Goal: Information Seeking & Learning: Learn about a topic

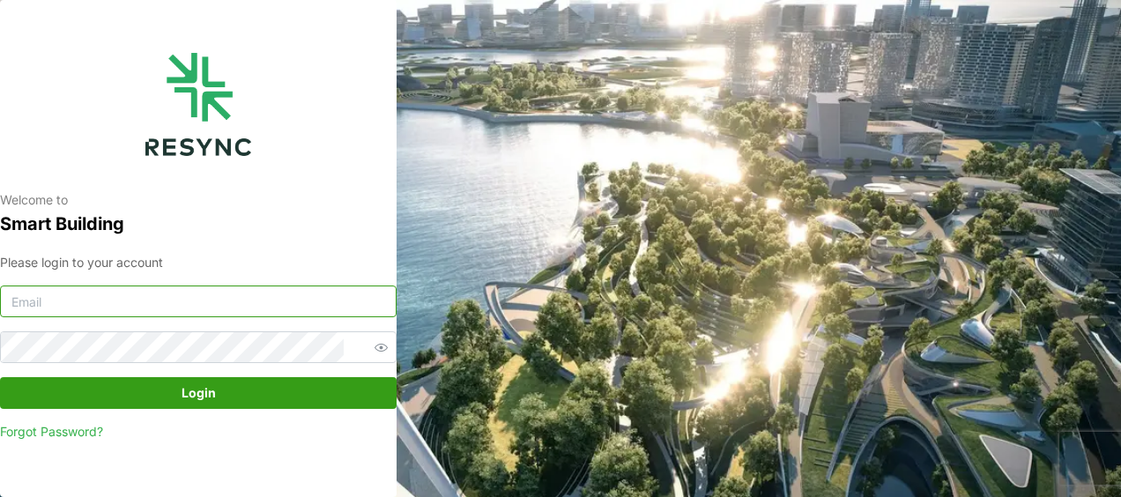
click at [172, 301] on input at bounding box center [198, 302] width 397 height 32
type input "aliff_muhammad@defencecollectivesg.com"
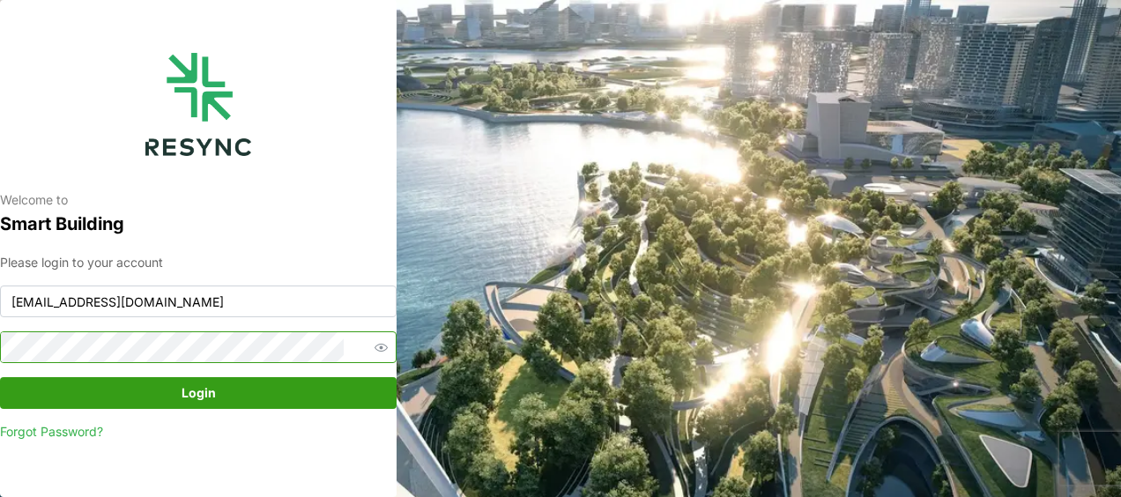
click at [0, 377] on button "Login" at bounding box center [198, 393] width 397 height 32
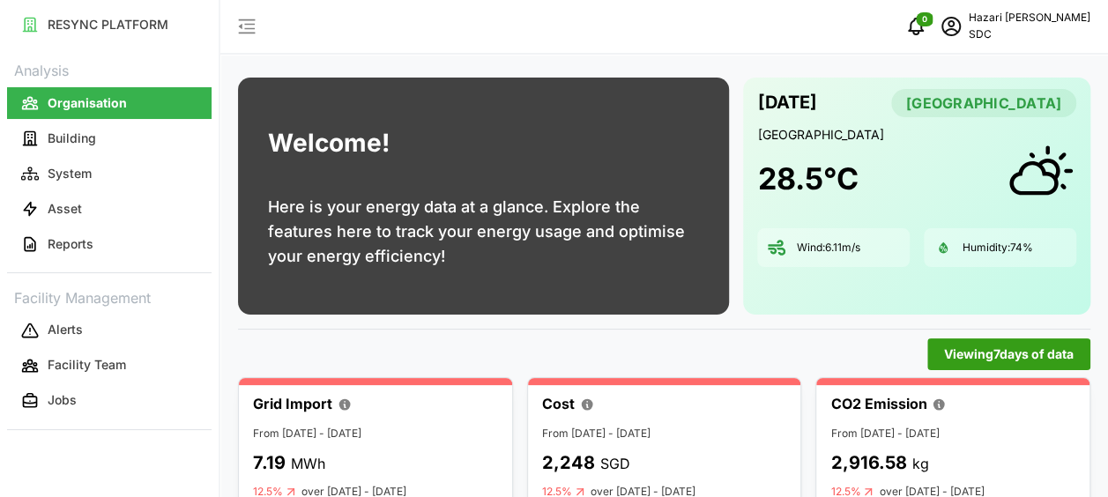
click at [250, 23] on icon "button" at bounding box center [246, 26] width 21 height 21
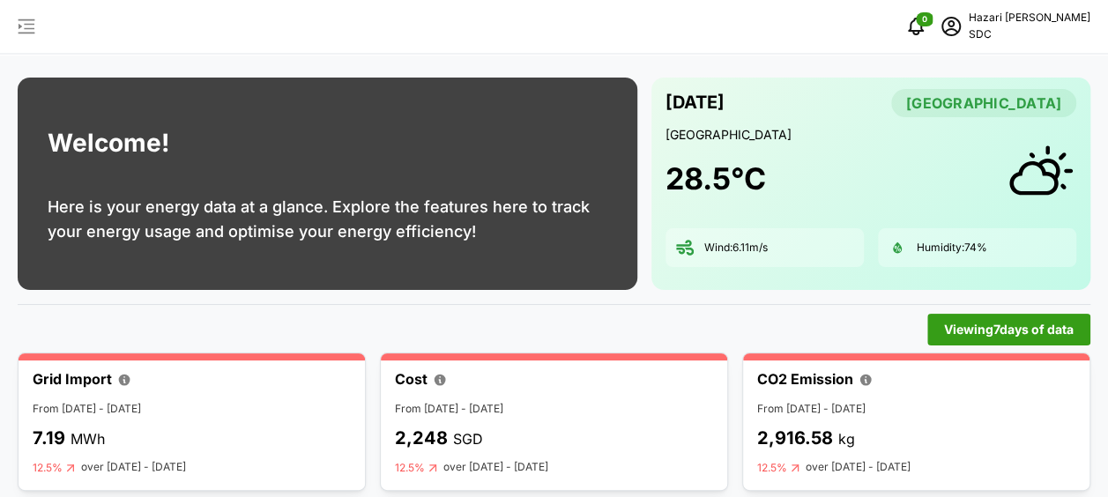
click at [37, 21] on span "button" at bounding box center [26, 26] width 23 height 23
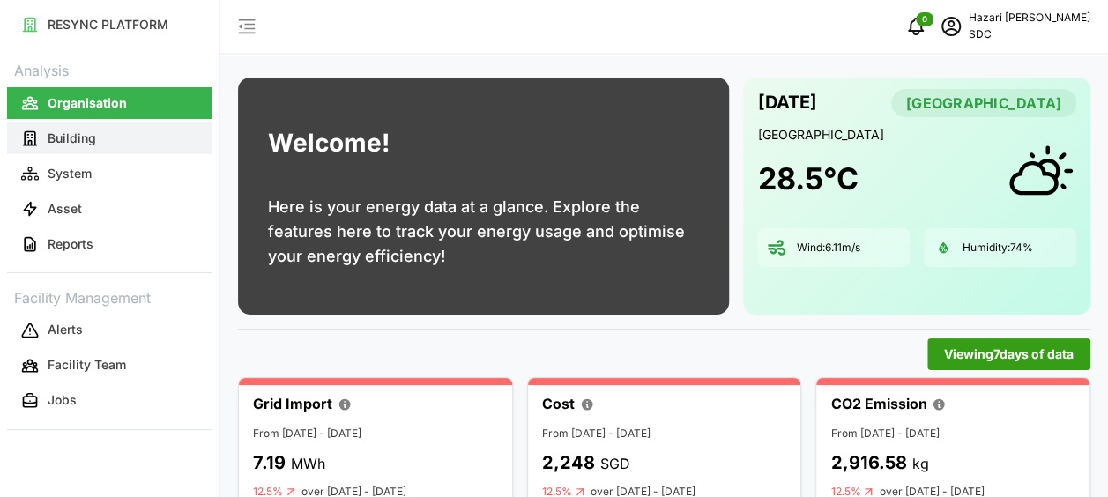
click at [127, 148] on button "Building" at bounding box center [109, 139] width 205 height 32
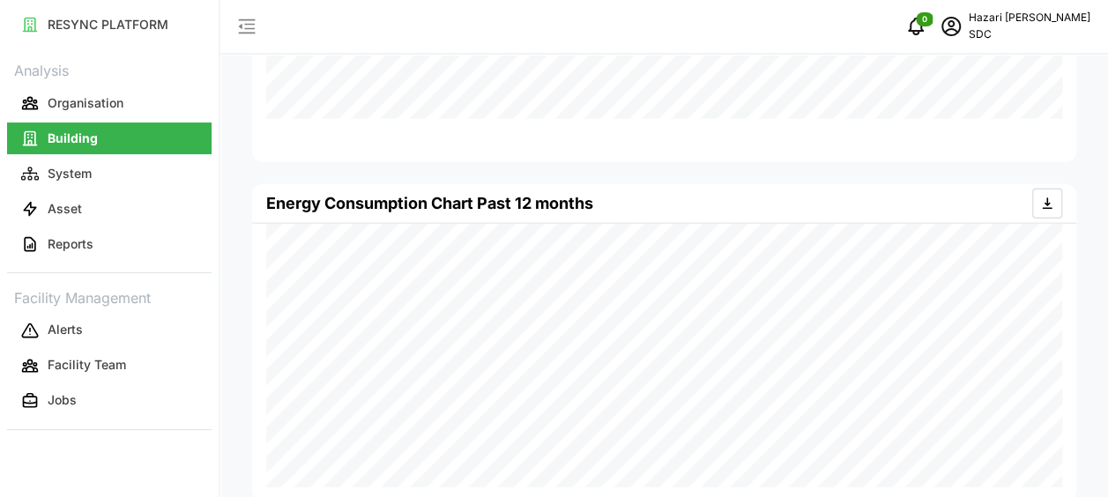
scroll to position [2002, 0]
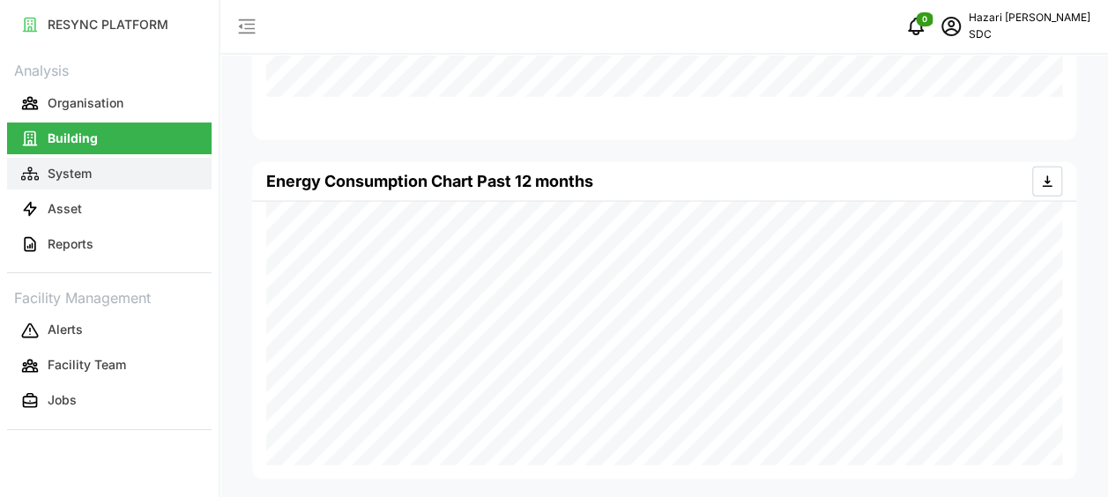
click at [85, 176] on p "System" at bounding box center [70, 174] width 44 height 18
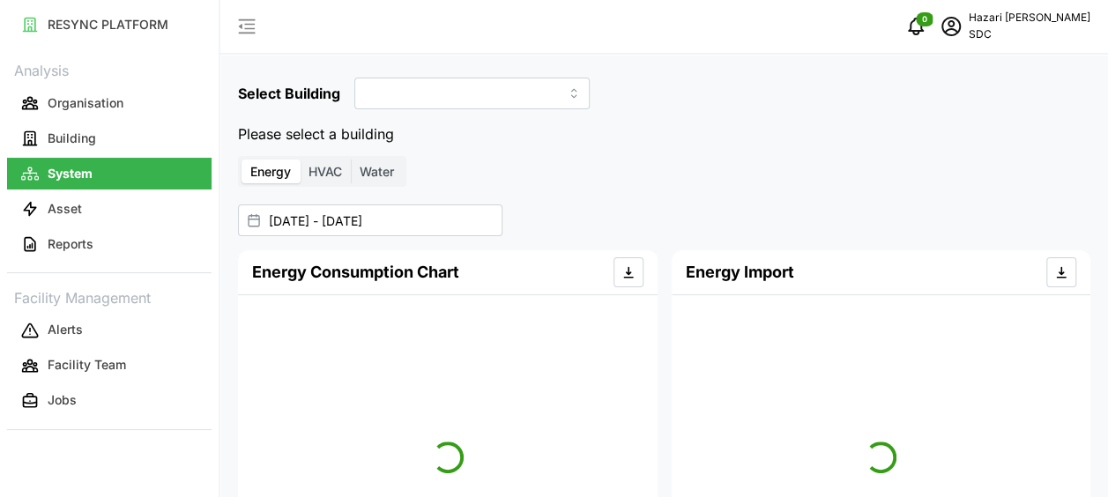
type input "SDC-1"
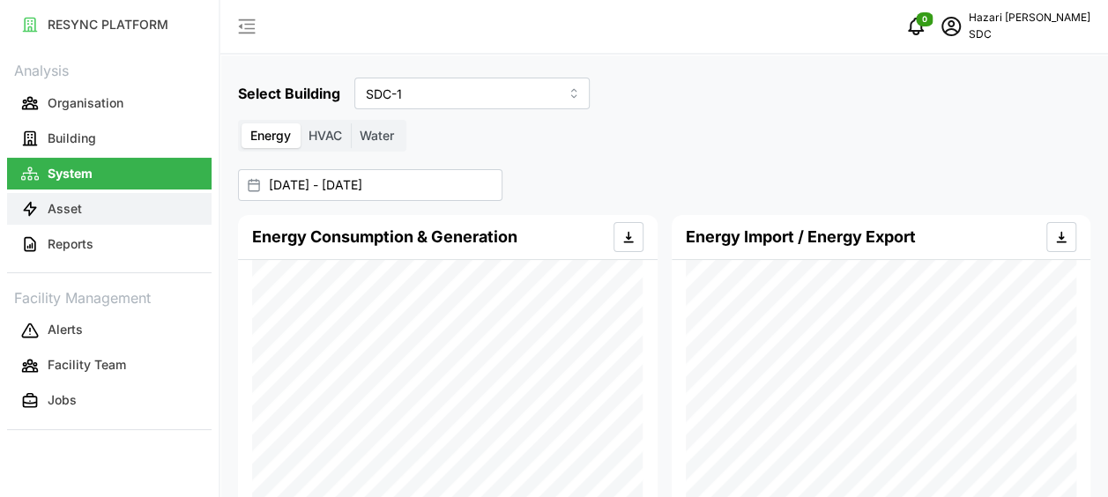
click at [95, 207] on button "Asset" at bounding box center [109, 209] width 205 height 32
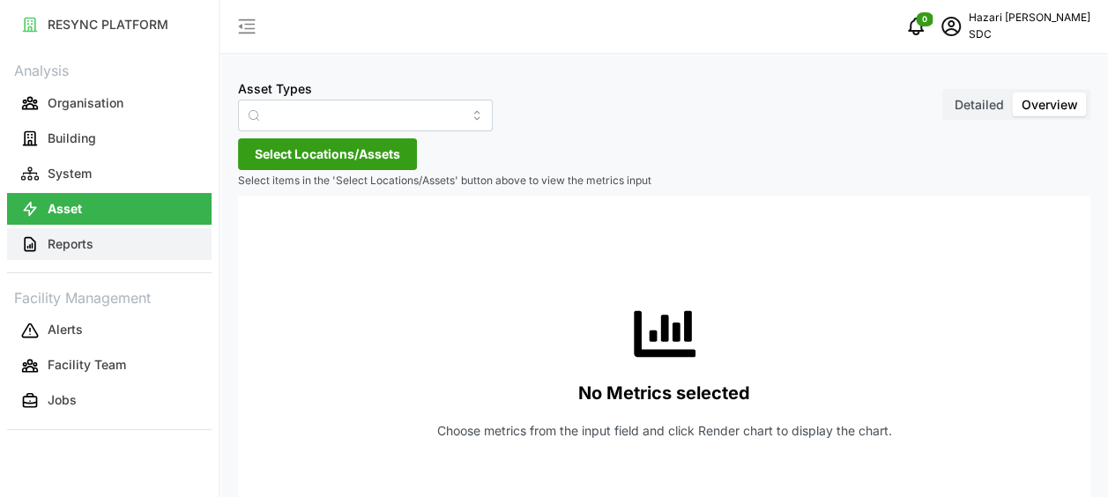
type input "AHU System"
click at [93, 240] on p "Reports" at bounding box center [71, 244] width 46 height 18
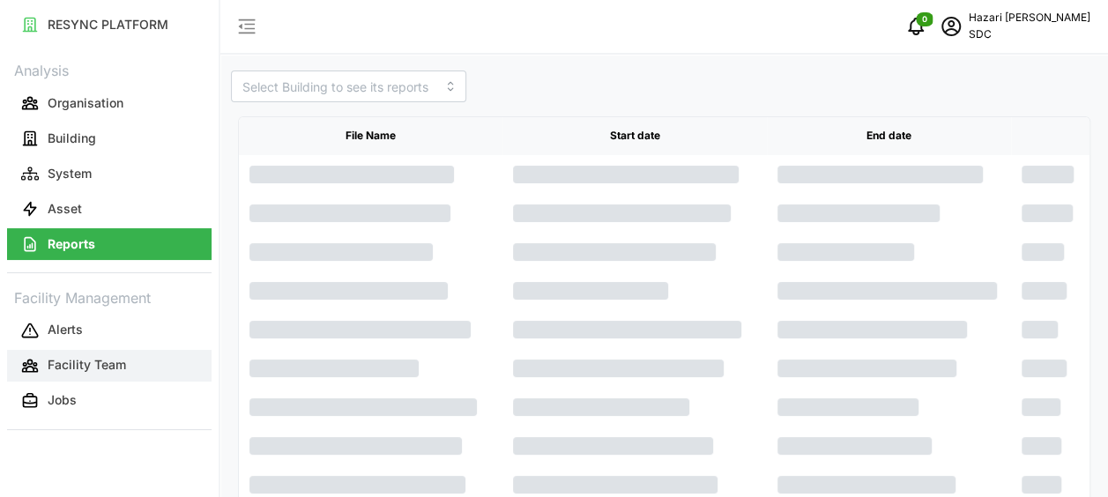
click at [130, 372] on button "Facility Team" at bounding box center [109, 366] width 205 height 32
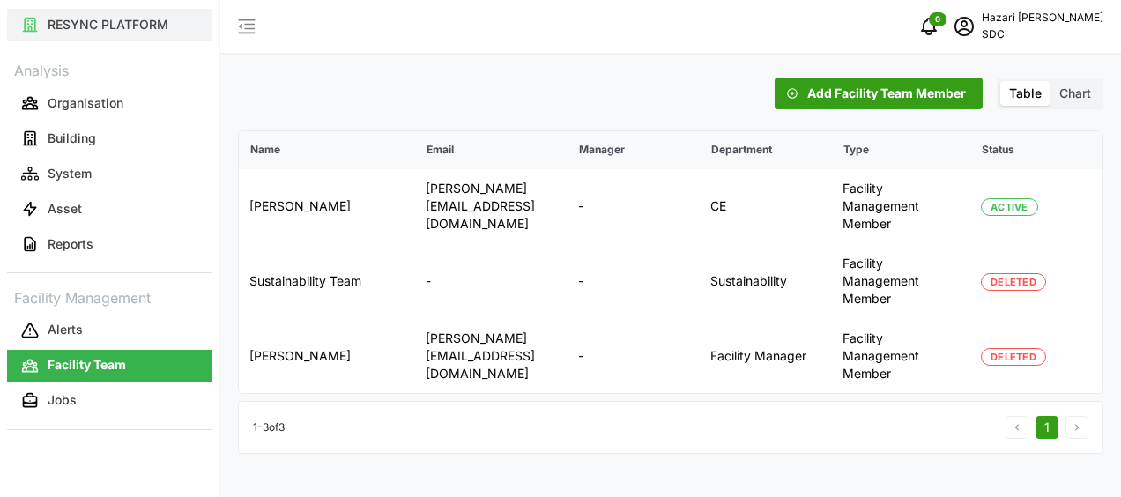
click at [115, 19] on p "RESYNC PLATFORM" at bounding box center [108, 25] width 121 height 18
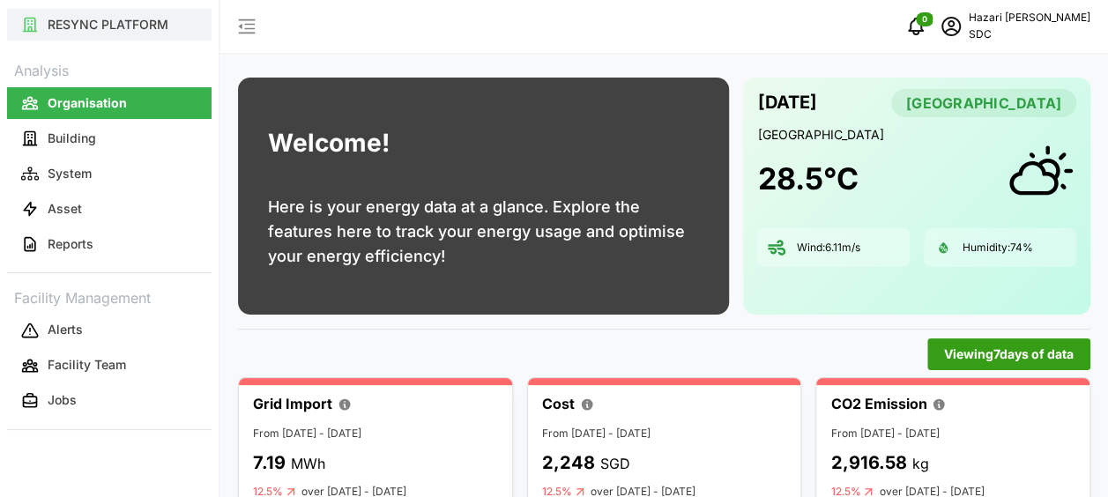
click at [56, 21] on p "RESYNC PLATFORM" at bounding box center [108, 25] width 121 height 18
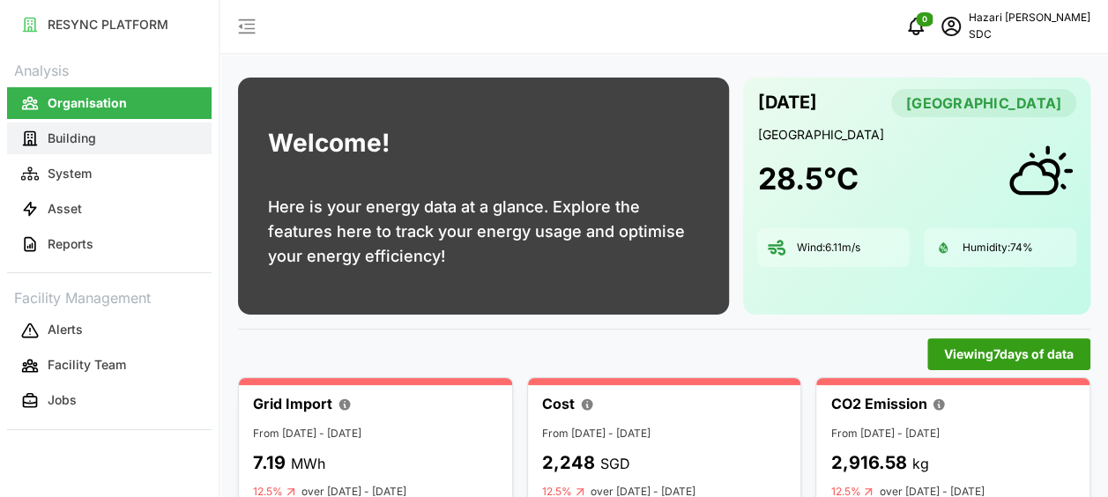
click at [116, 143] on button "Building" at bounding box center [109, 139] width 205 height 32
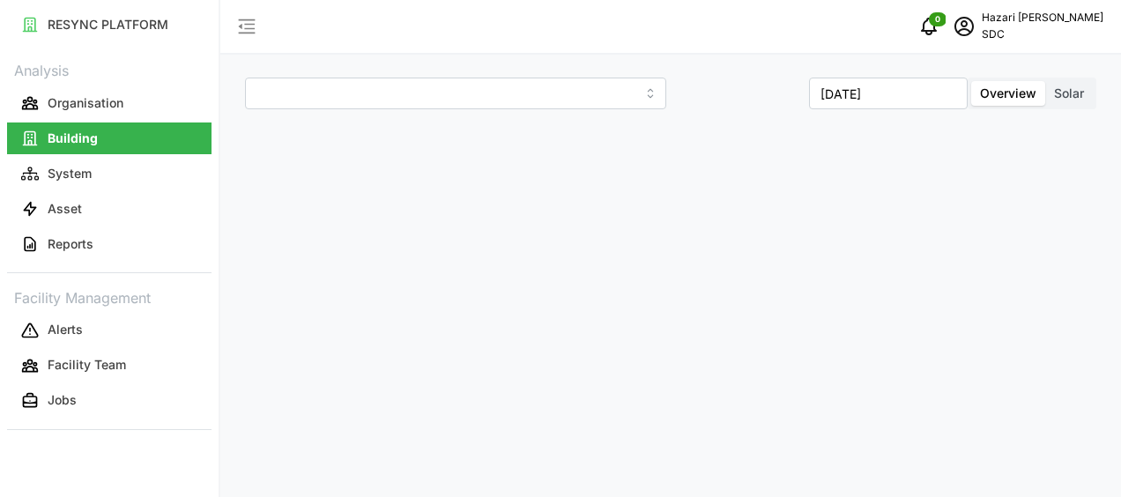
type input "SDC-1"
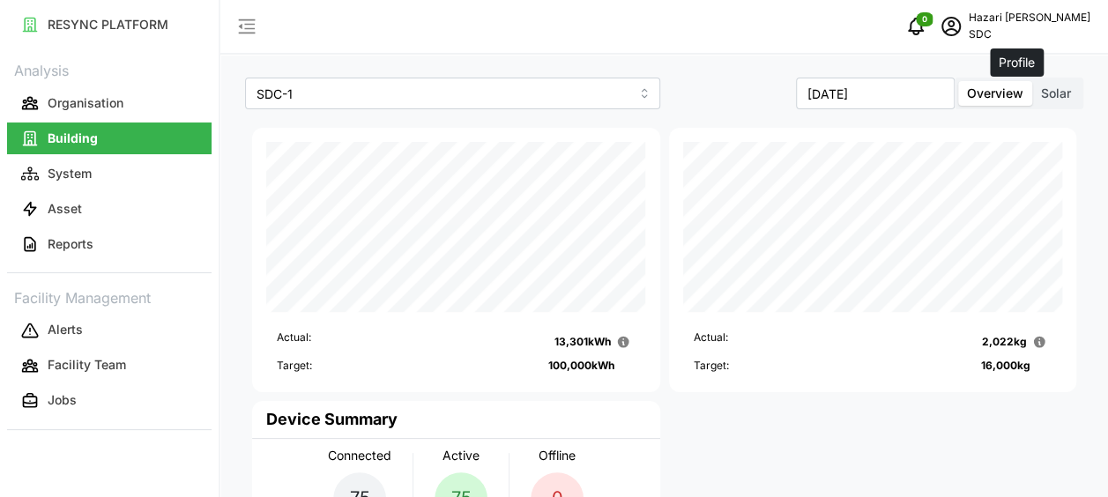
click at [961, 25] on icon "schedule" at bounding box center [950, 26] width 19 height 19
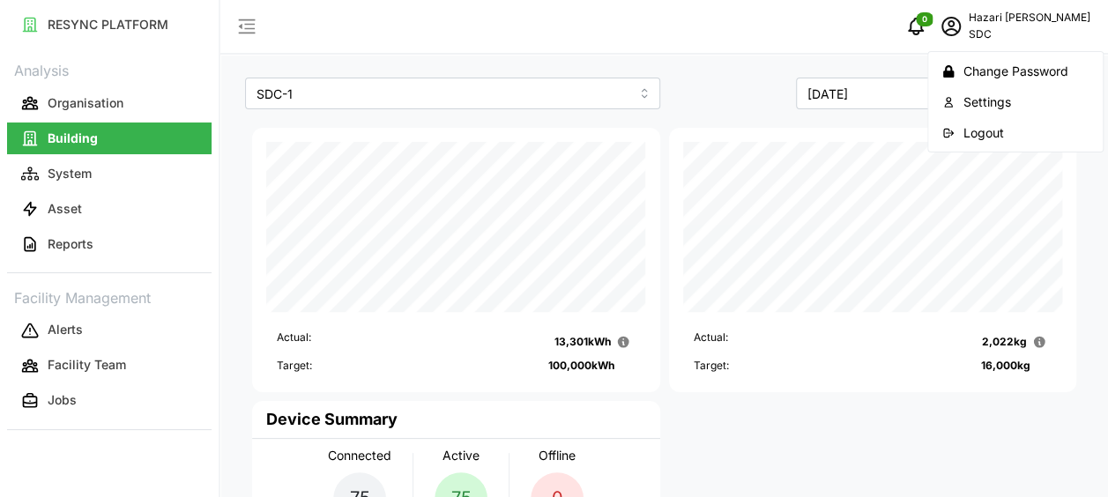
click at [1053, 21] on p "[PERSON_NAME]" at bounding box center [1030, 18] width 122 height 17
click at [1065, 39] on p "SDC" at bounding box center [1030, 34] width 122 height 17
click at [1053, 31] on p "SDC" at bounding box center [1030, 34] width 122 height 17
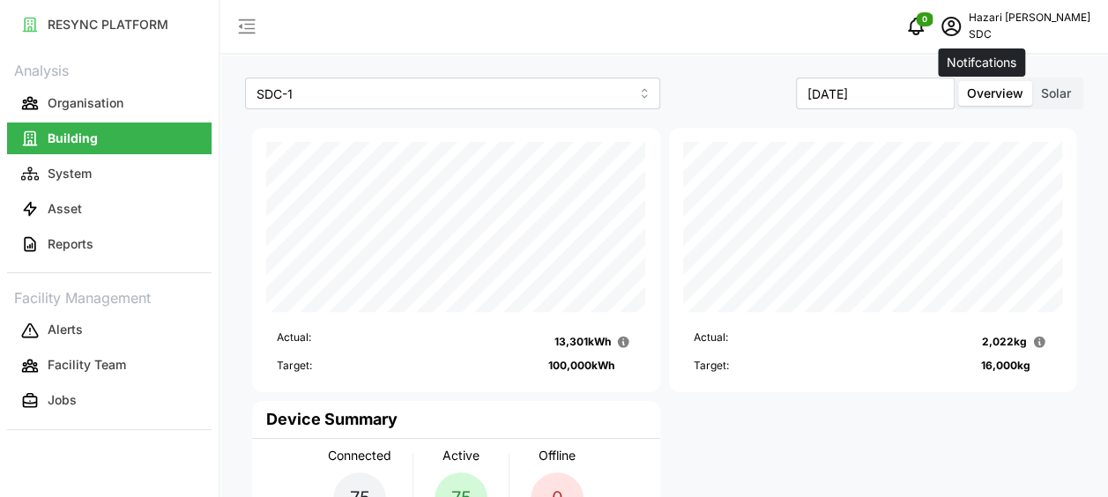
click at [923, 32] on icon "notifications" at bounding box center [916, 27] width 14 height 16
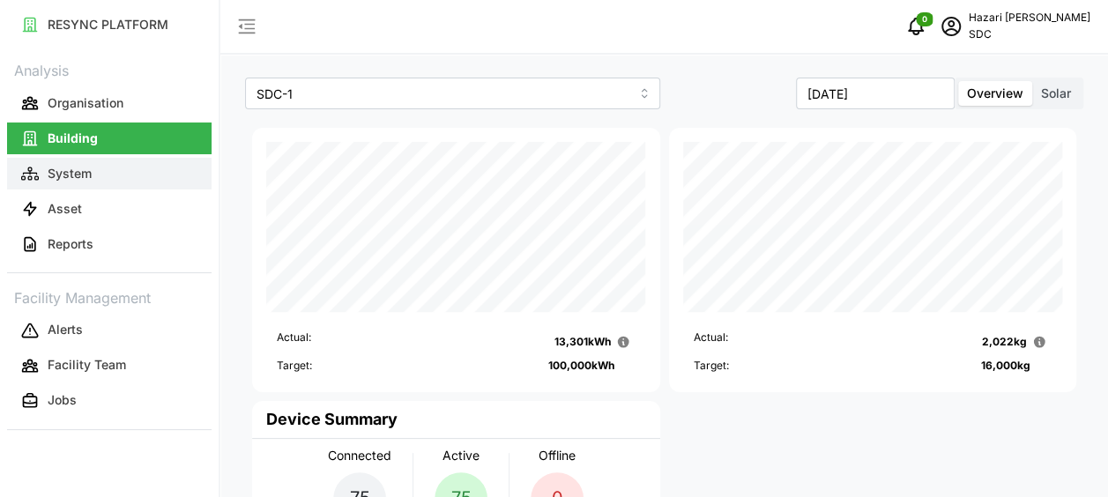
click at [129, 167] on button "System" at bounding box center [109, 174] width 205 height 32
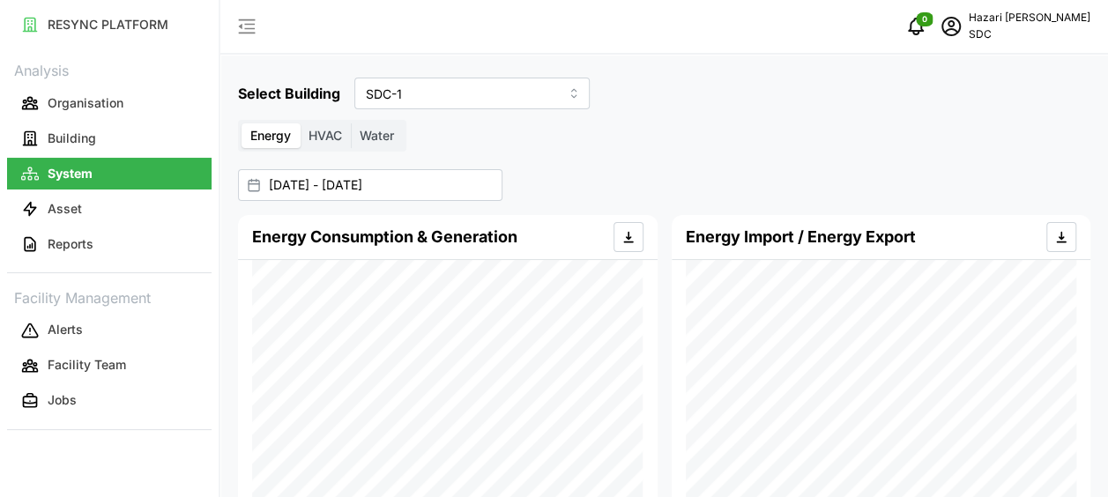
click at [323, 139] on span "HVAC" at bounding box center [325, 135] width 33 height 15
click at [300, 123] on input "HVAC" at bounding box center [300, 123] width 0 height 0
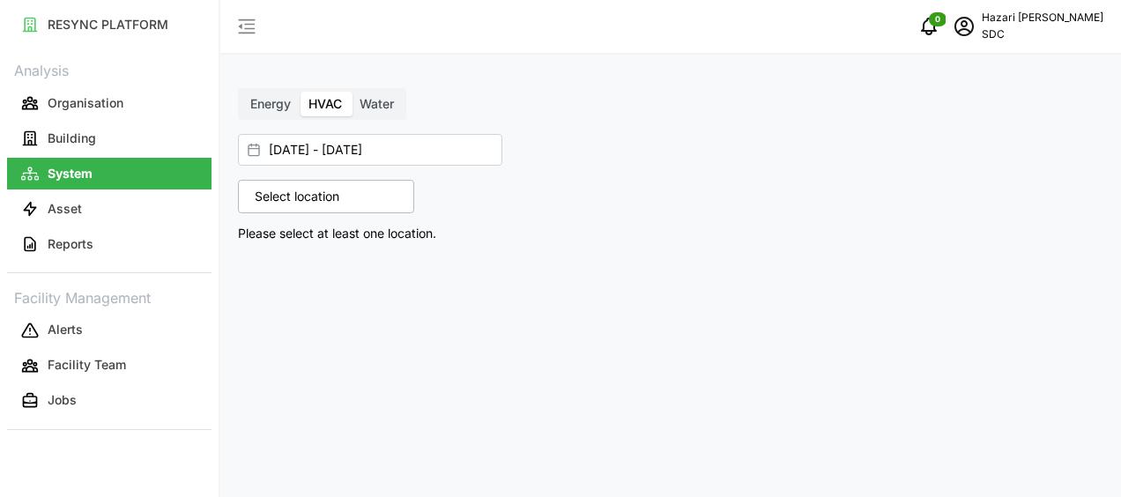
click at [383, 105] on span "Water" at bounding box center [377, 103] width 34 height 15
click at [351, 92] on input "Water" at bounding box center [351, 92] width 0 height 0
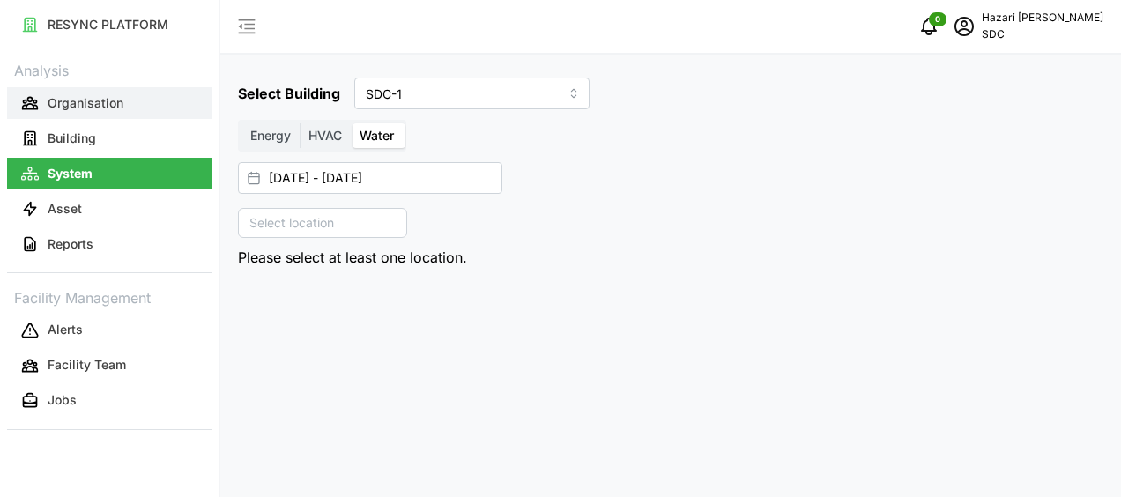
click at [99, 104] on p "Organisation" at bounding box center [86, 103] width 76 height 18
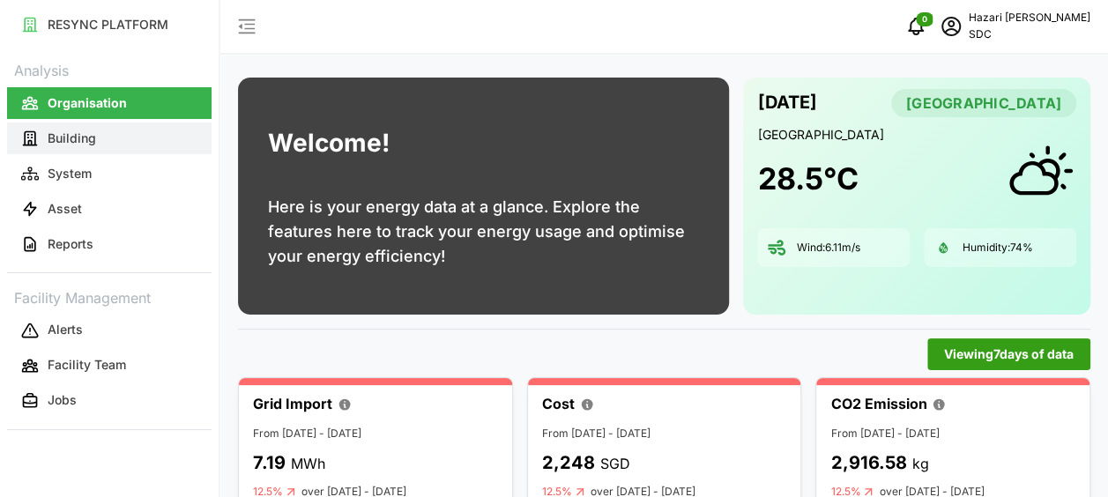
click at [157, 153] on button "Building" at bounding box center [109, 139] width 205 height 32
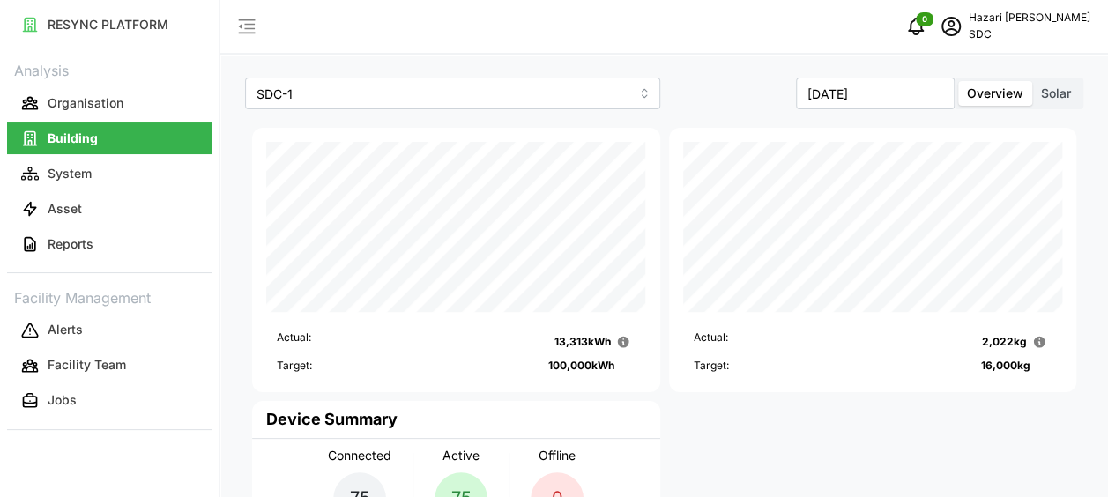
click at [1023, 90] on label "Overview" at bounding box center [995, 93] width 74 height 25
click at [958, 81] on input "Overview" at bounding box center [958, 81] width 0 height 0
click at [1047, 86] on span "Solar" at bounding box center [1056, 93] width 30 height 15
click at [1032, 81] on input "Solar" at bounding box center [1032, 81] width 0 height 0
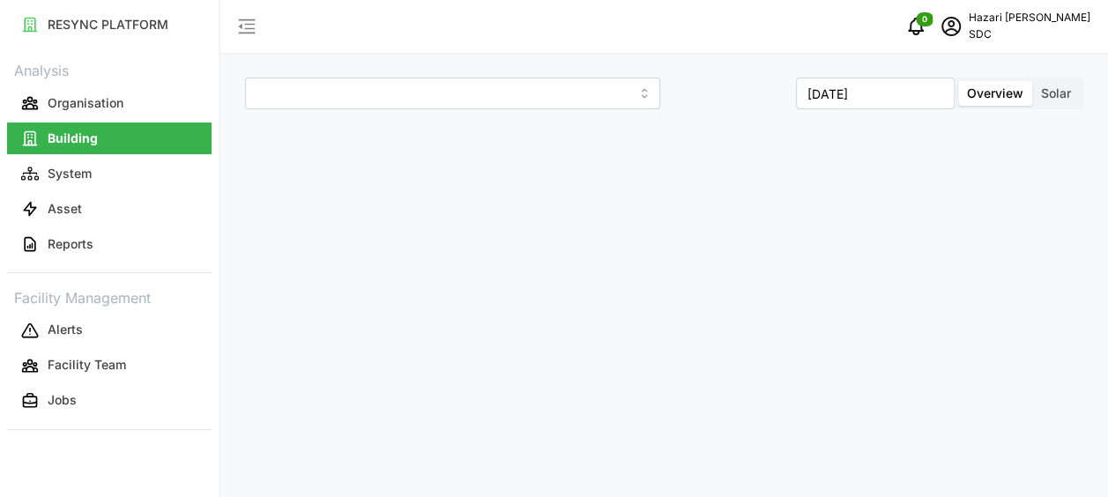
type input "SDC-1"
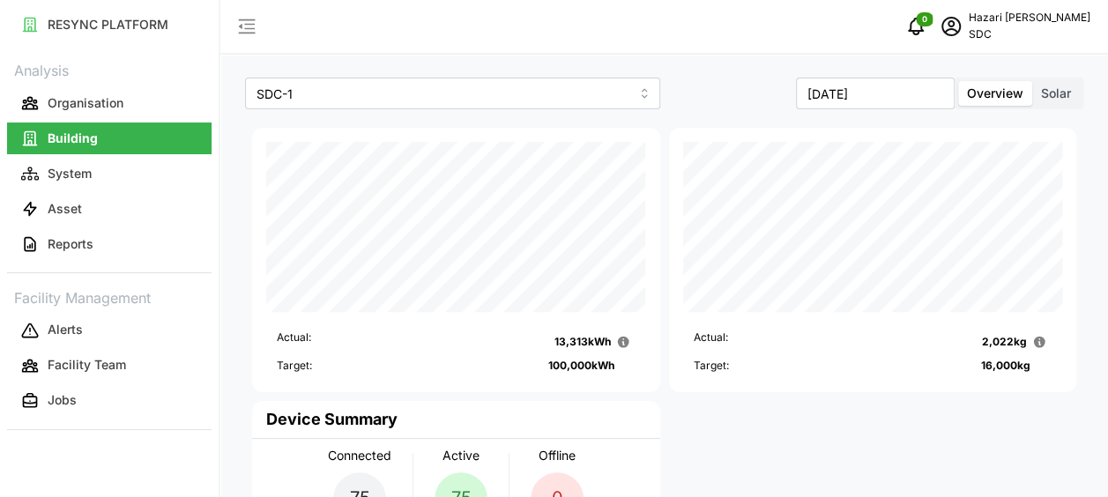
click at [1053, 99] on span "Solar" at bounding box center [1056, 93] width 30 height 15
click at [1032, 81] on input "Solar" at bounding box center [1032, 81] width 0 height 0
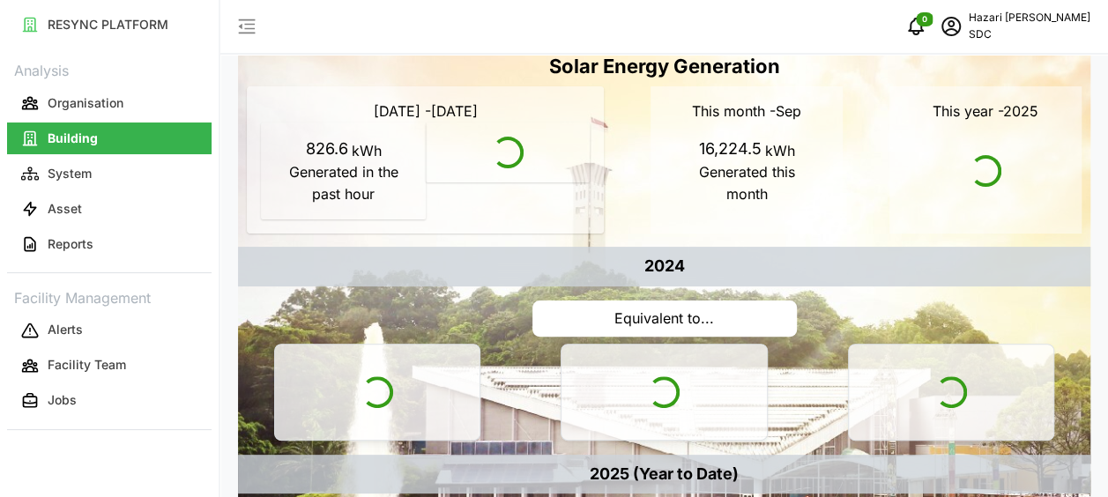
type input "SDC"
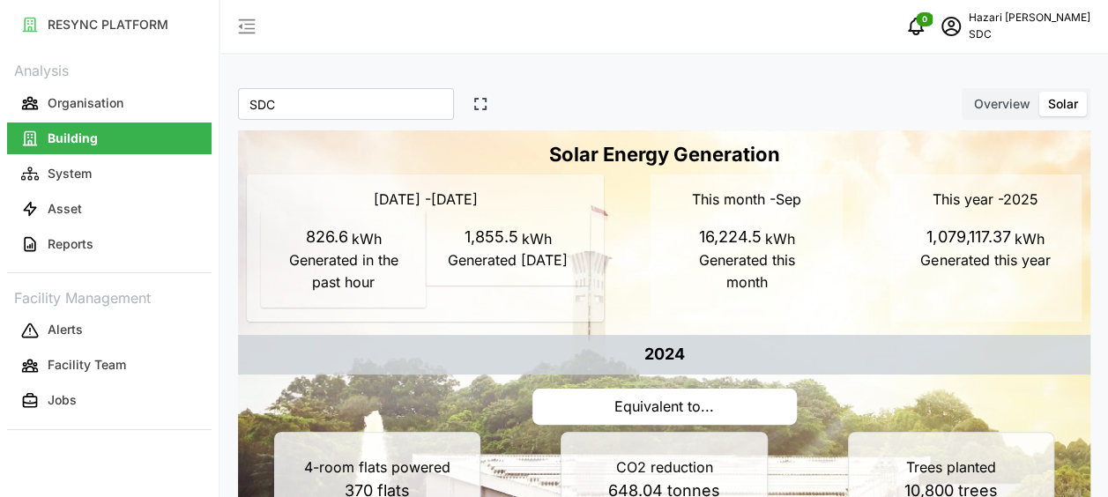
click at [1054, 102] on span "Solar" at bounding box center [1063, 103] width 30 height 15
click at [1039, 92] on input "Solar" at bounding box center [1039, 92] width 0 height 0
click at [961, 30] on icon "schedule" at bounding box center [950, 26] width 19 height 19
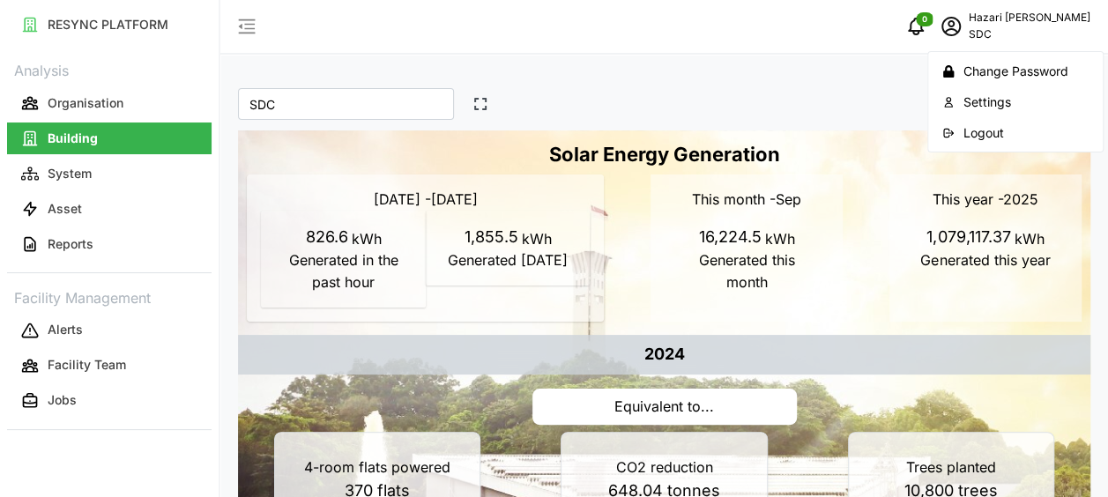
click at [1015, 136] on div "Logout" at bounding box center [1026, 132] width 125 height 19
